Goal: Navigation & Orientation: Go to known website

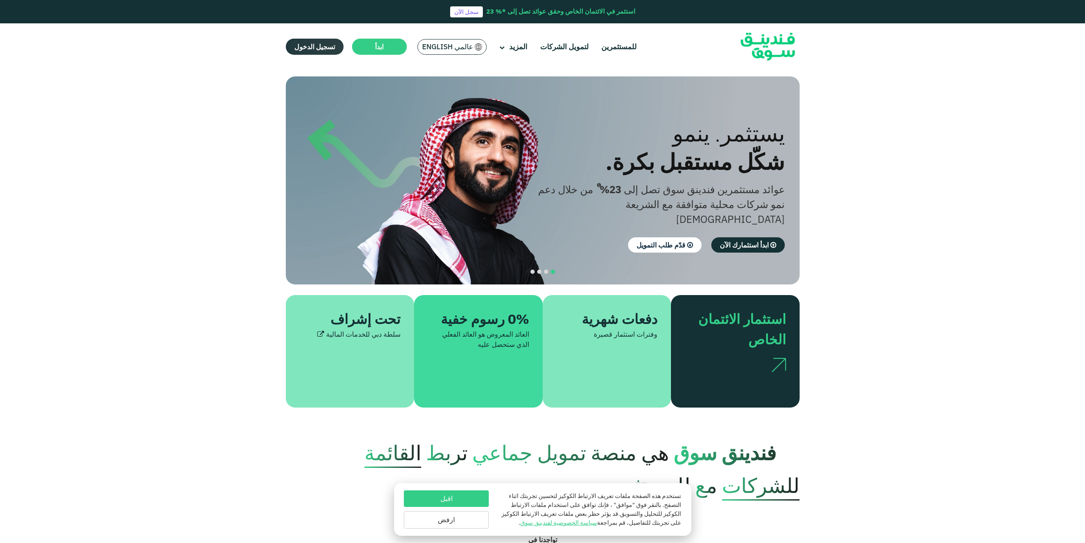
click at [317, 45] on span "تسجيل الدخول" at bounding box center [314, 46] width 41 height 8
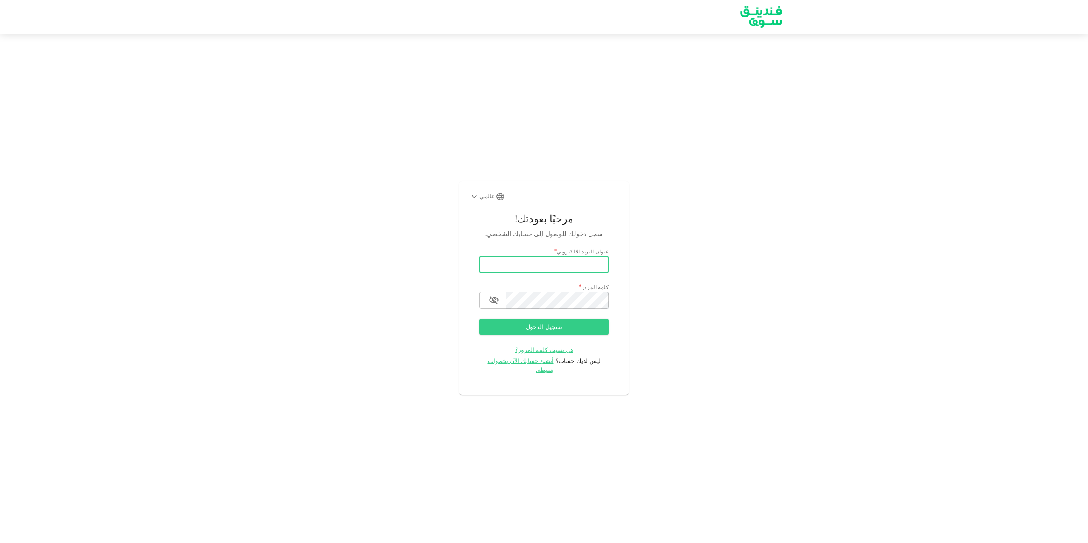
click at [580, 264] on input "بريد إلكتروني" at bounding box center [543, 264] width 129 height 17
click at [814, 292] on div "عالمي مرحبًا بعودتك! سجل دخولك للوصول إلى حسابك الشخصي. عنوان البريد الالكتروني…" at bounding box center [544, 288] width 1088 height 488
click at [543, 366] on font "أنشئ حسابك الآن بخطوات بسيطة." at bounding box center [521, 365] width 66 height 17
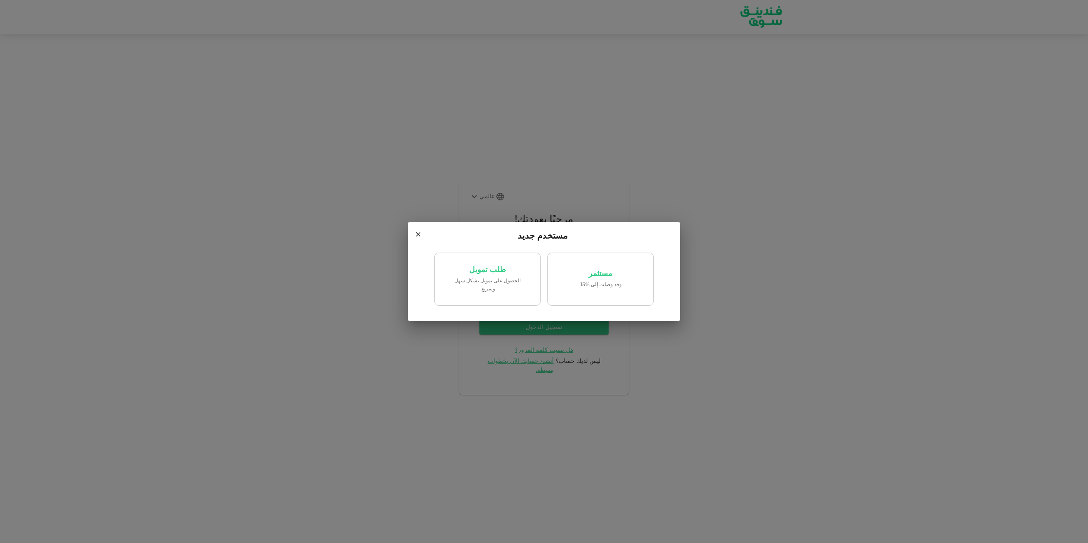
click at [446, 164] on div "مستخدم جديد مستثمر وقد وصلت إلى %15. طلب تمويل الحصول على تمويل بشكل سهل وسريع." at bounding box center [544, 271] width 1088 height 543
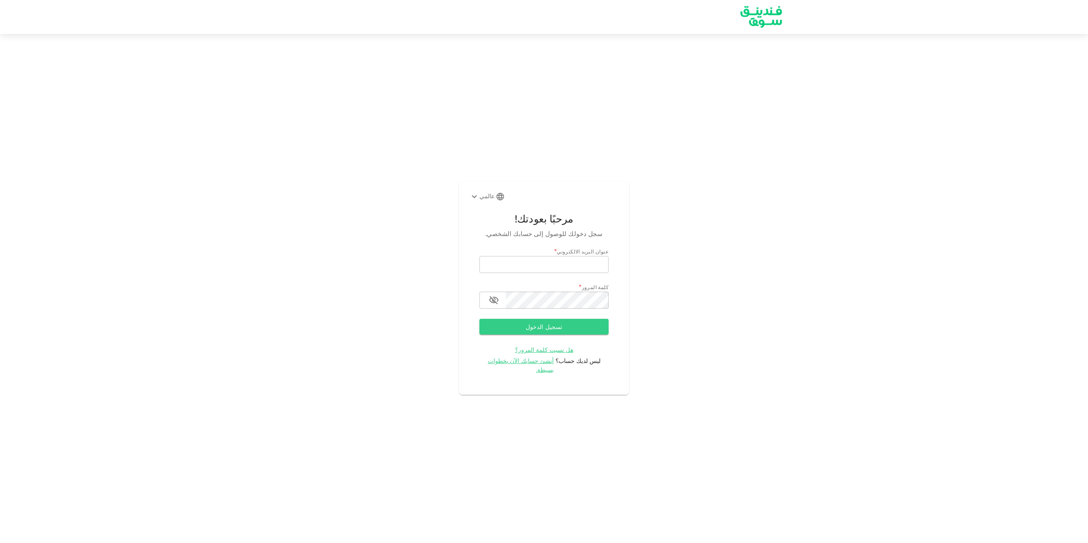
drag, startPoint x: 771, startPoint y: 17, endPoint x: 723, endPoint y: 25, distance: 48.3
click at [771, 17] on img at bounding box center [761, 16] width 64 height 33
